Goal: Navigation & Orientation: Find specific page/section

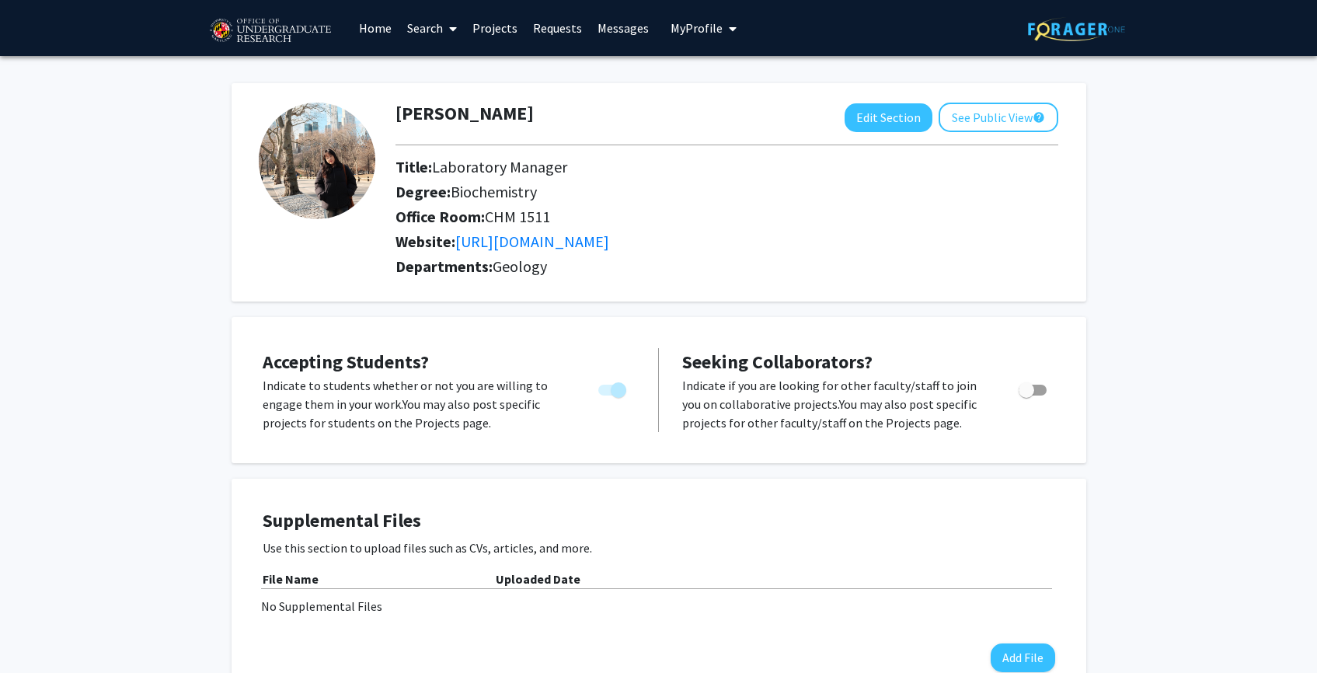
click at [592, 32] on link "Messages" at bounding box center [623, 28] width 67 height 54
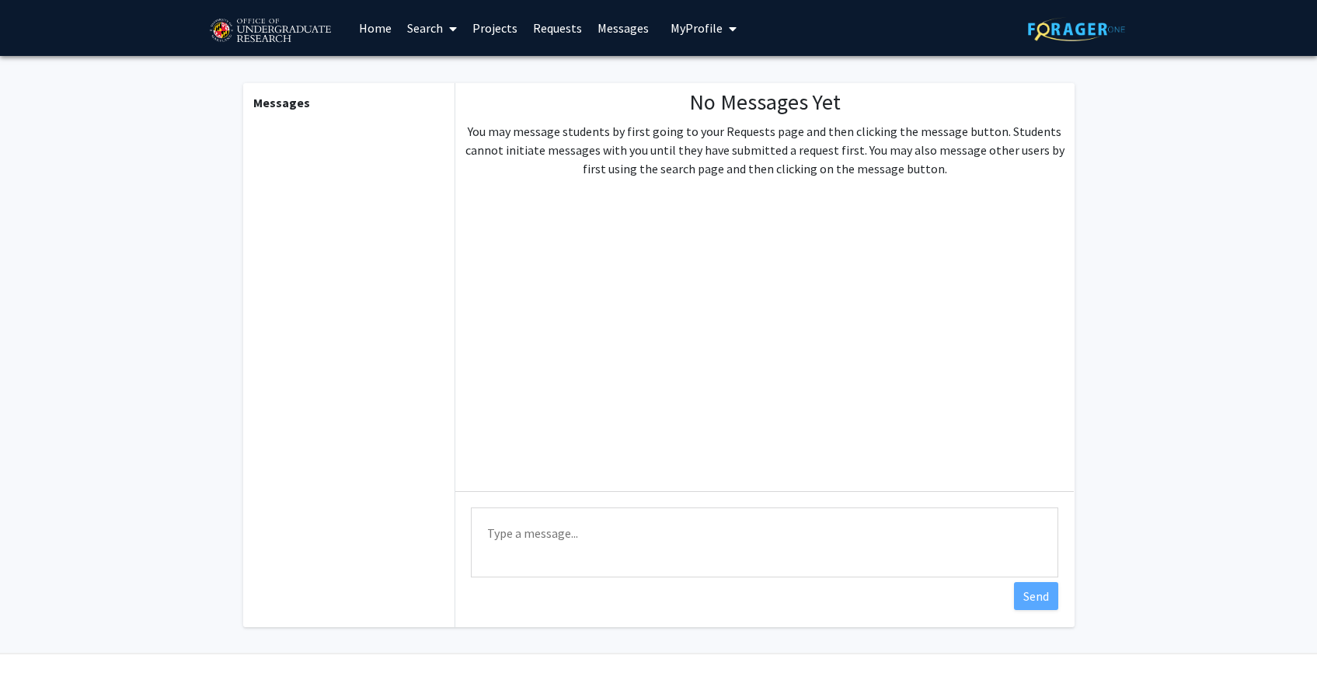
click at [536, 25] on link "Requests" at bounding box center [557, 28] width 64 height 54
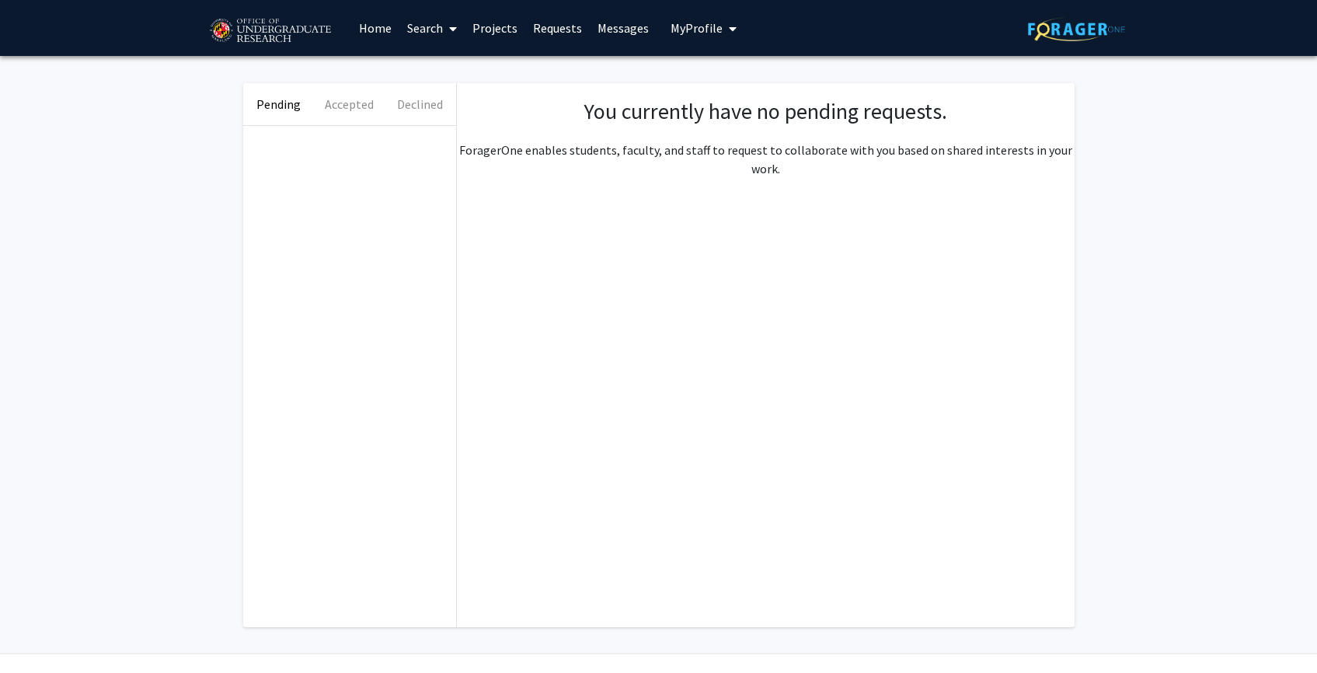
click at [497, 25] on link "Projects" at bounding box center [495, 28] width 61 height 54
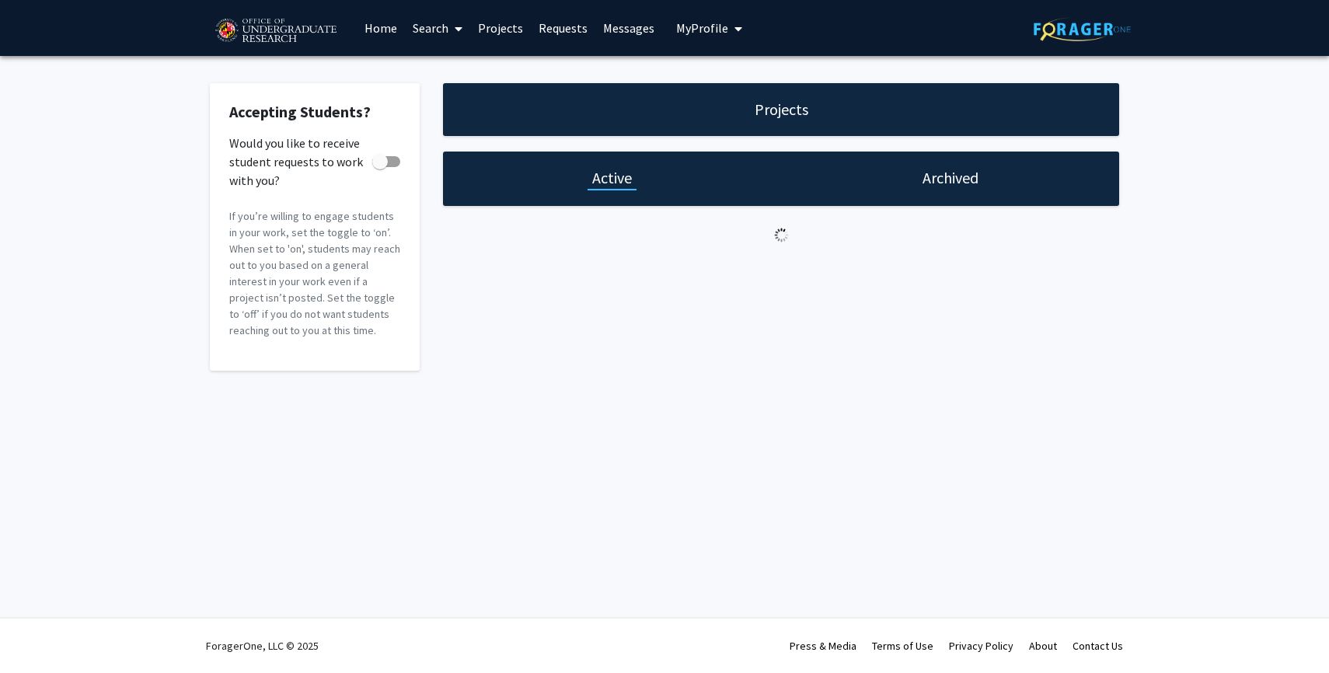
checkbox input "true"
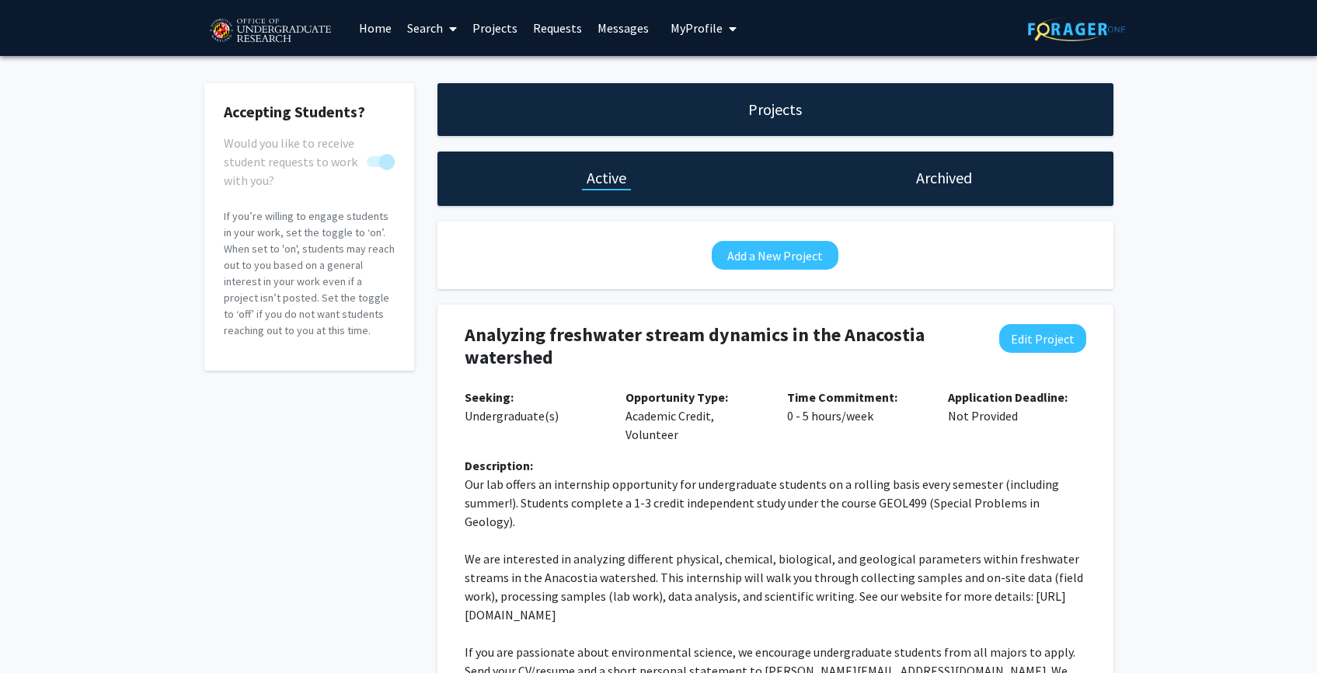
click at [1068, 33] on img at bounding box center [1076, 29] width 97 height 24
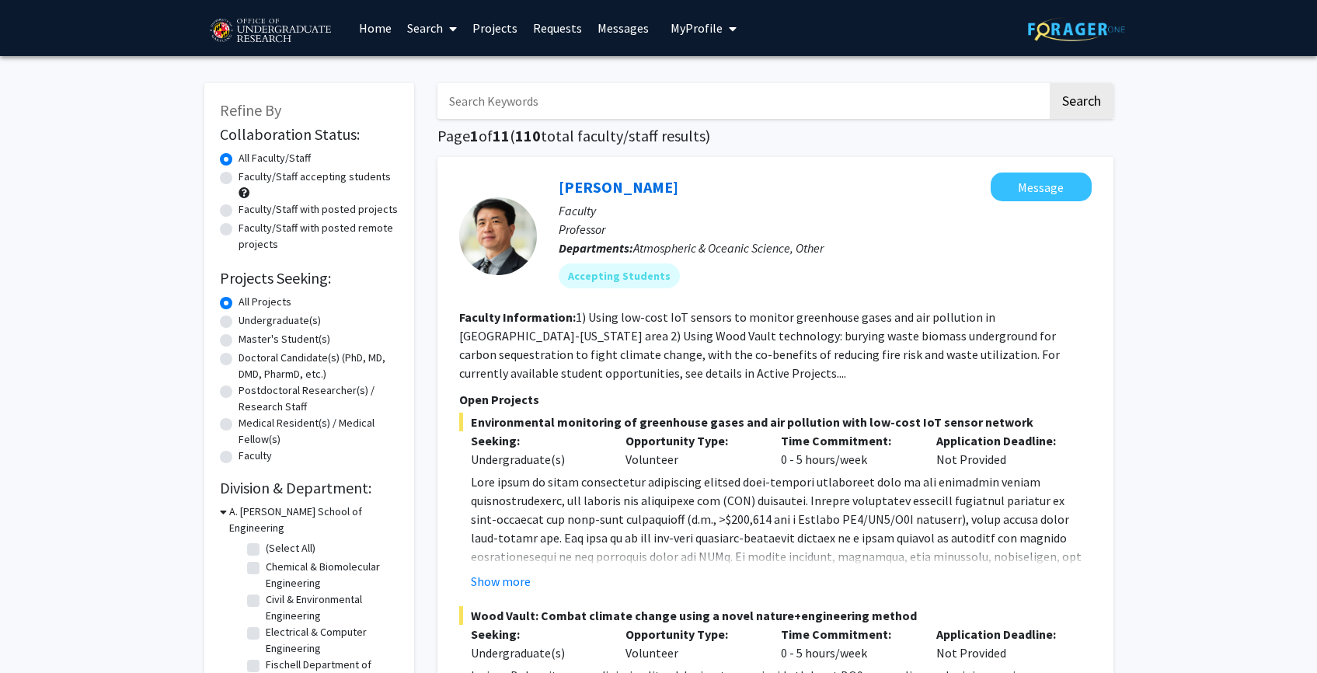
click at [686, 25] on span "My Profile" at bounding box center [697, 28] width 52 height 16
click at [713, 75] on div "[PERSON_NAME] View Profile" at bounding box center [747, 81] width 133 height 34
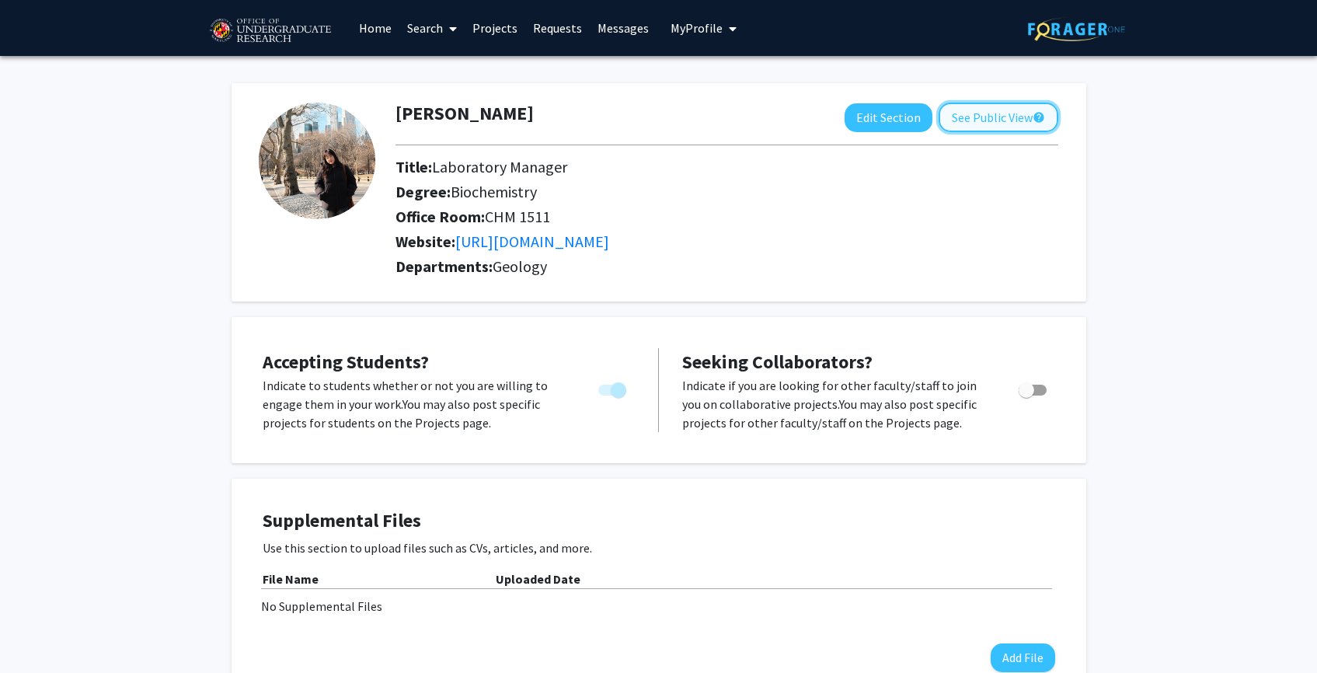
click at [1009, 123] on button "See Public View help" at bounding box center [999, 118] width 120 height 30
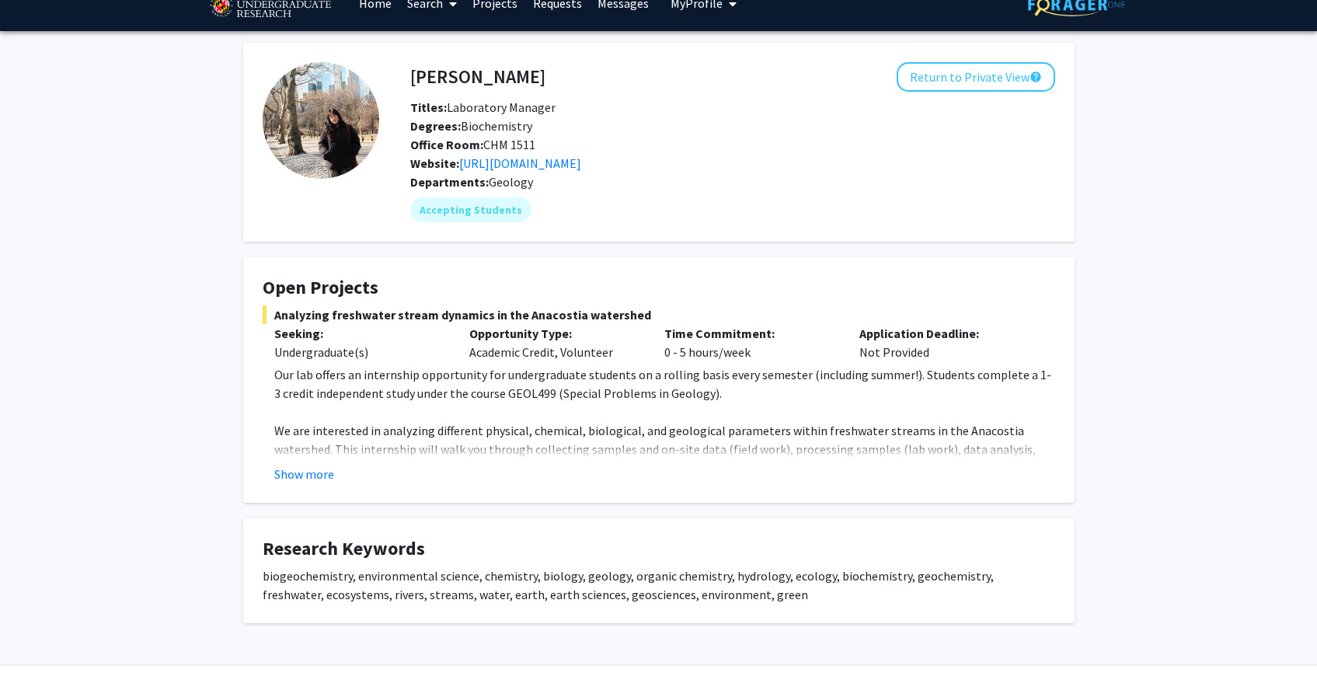
scroll to position [71, 0]
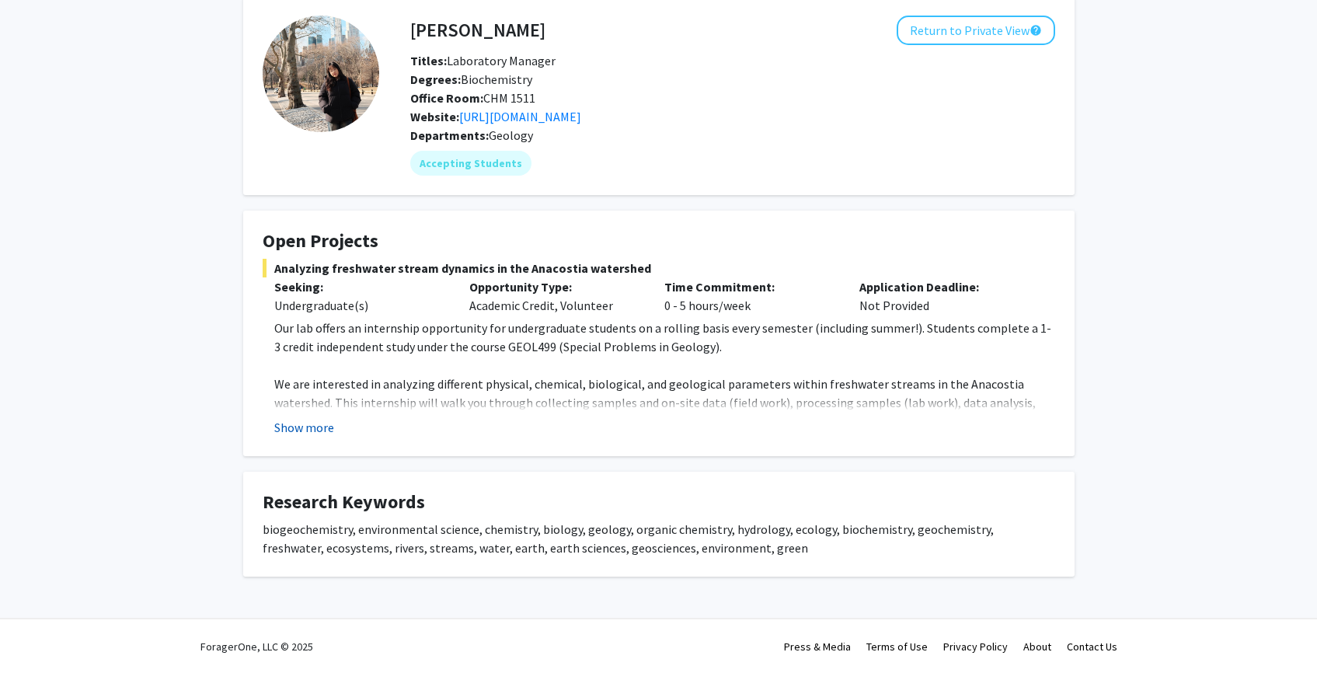
click at [301, 430] on button "Show more" at bounding box center [304, 427] width 60 height 19
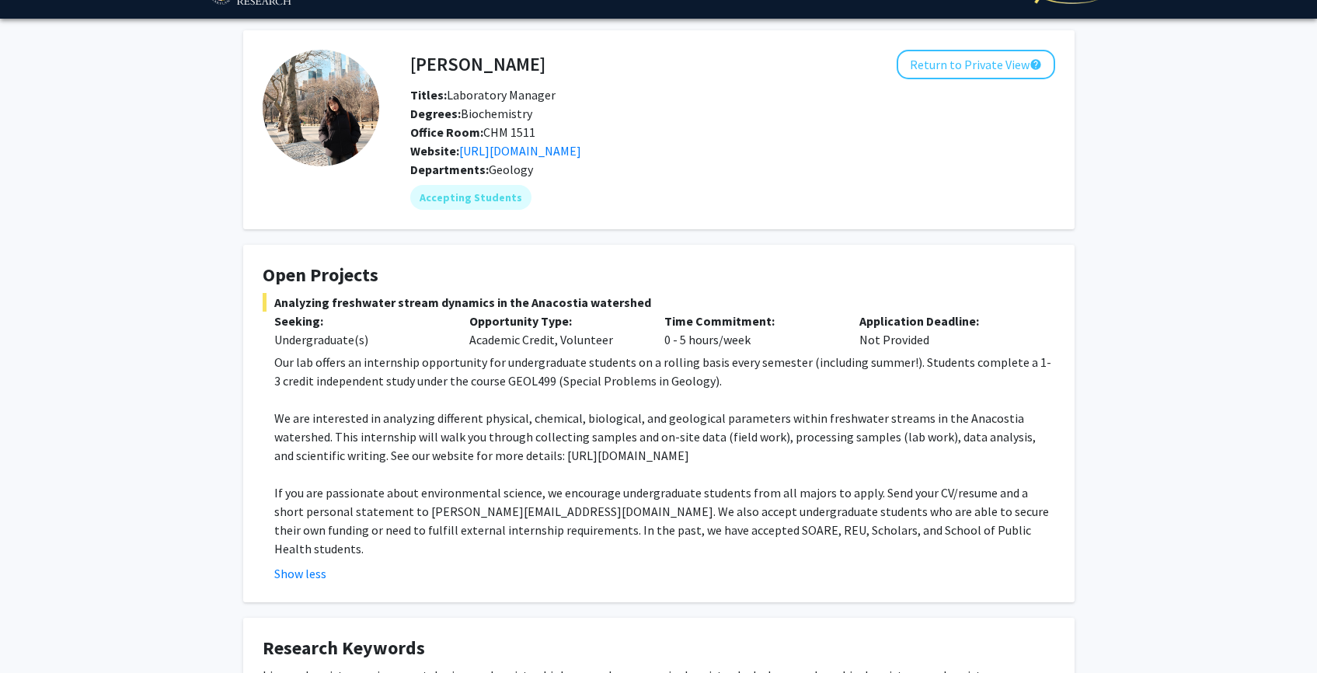
scroll to position [0, 0]
